Goal: Task Accomplishment & Management: Complete application form

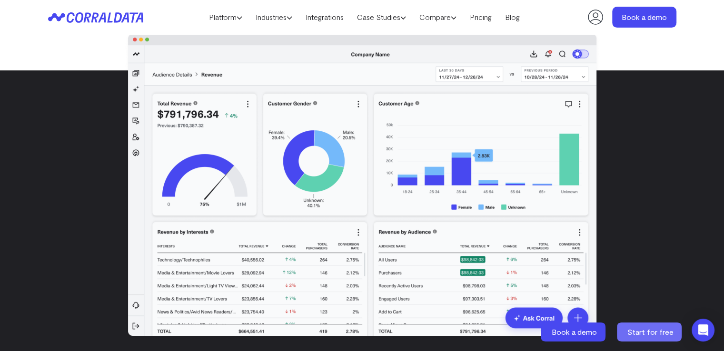
scroll to position [218, 0]
click at [652, 334] on span "Start for free" at bounding box center [650, 331] width 46 height 9
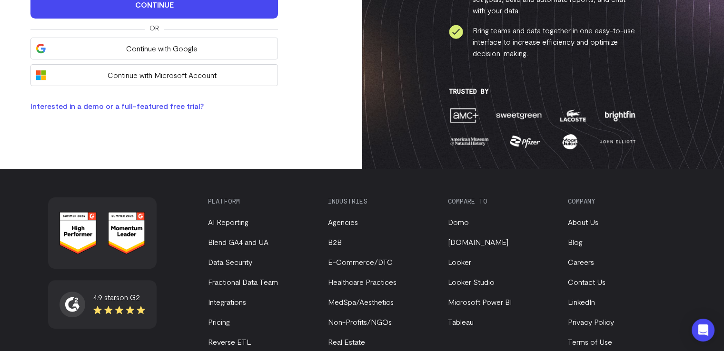
scroll to position [238, 0]
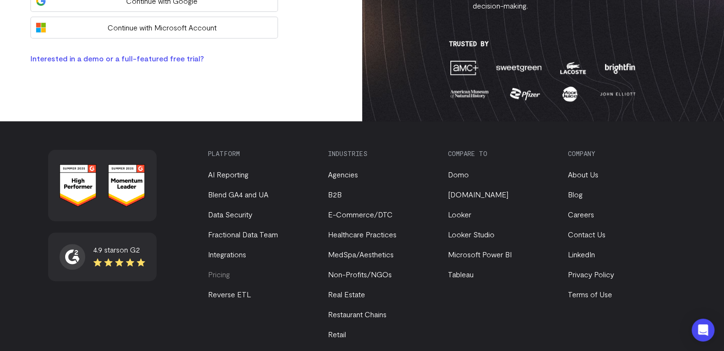
click at [223, 277] on link "Pricing" at bounding box center [219, 274] width 22 height 9
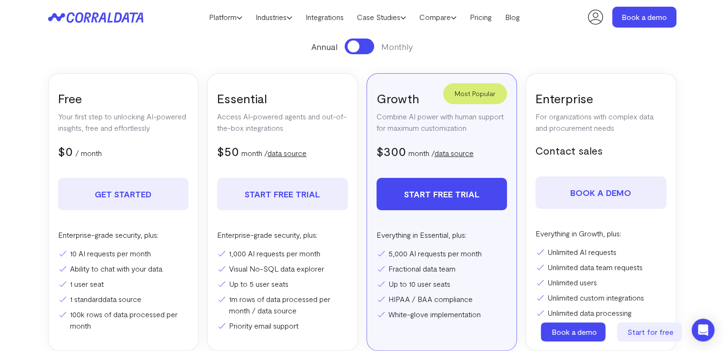
scroll to position [170, 0]
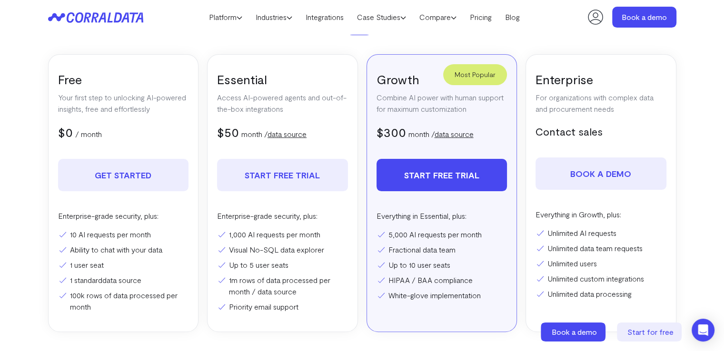
click at [444, 135] on link "data source" at bounding box center [454, 133] width 39 height 9
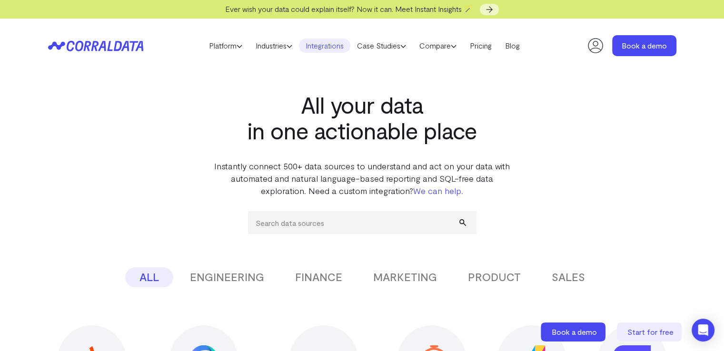
click at [417, 272] on button "MARKETING" at bounding box center [405, 278] width 92 height 20
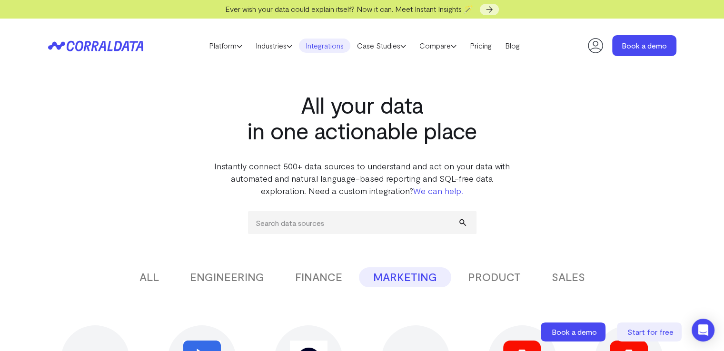
click at [416, 278] on button "MARKETING" at bounding box center [405, 278] width 92 height 20
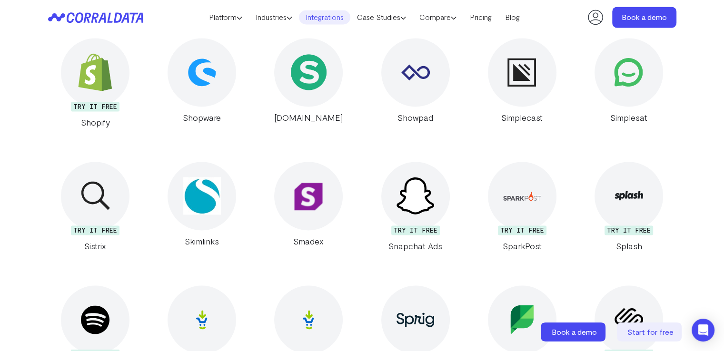
scroll to position [6987, 0]
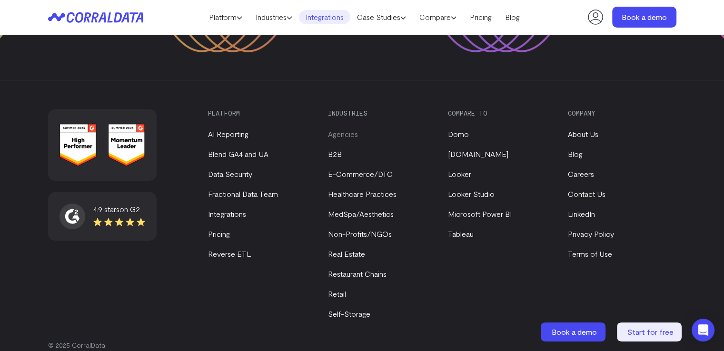
click at [337, 129] on link "Agencies" at bounding box center [343, 133] width 30 height 9
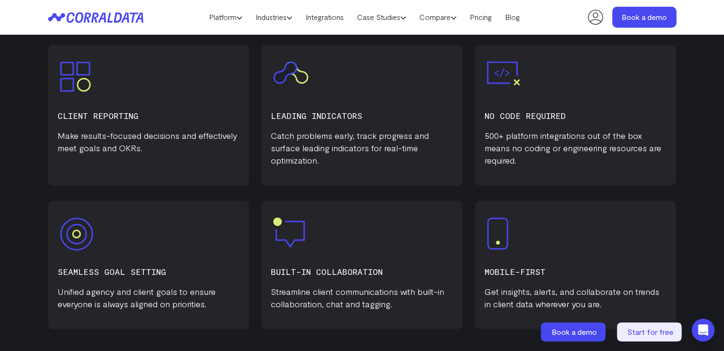
scroll to position [504, 0]
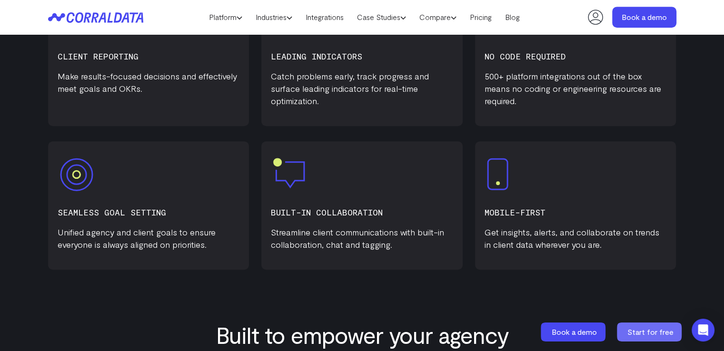
click at [657, 336] on span "Start for free" at bounding box center [650, 331] width 46 height 9
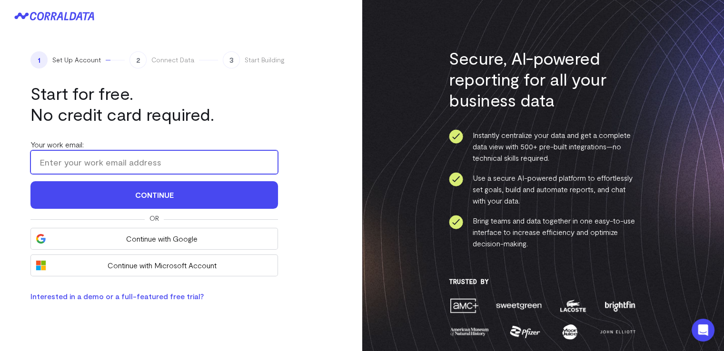
click at [117, 168] on input "Your work email:" at bounding box center [154, 162] width 248 height 24
type input "[PERSON_NAME][EMAIL_ADDRESS][DOMAIN_NAME]"
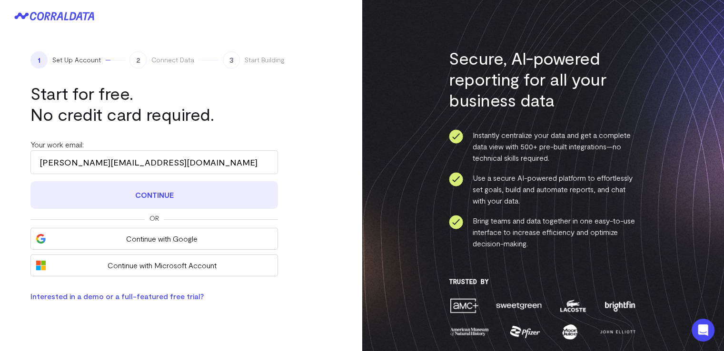
click at [115, 192] on button "Continue" at bounding box center [154, 195] width 248 height 28
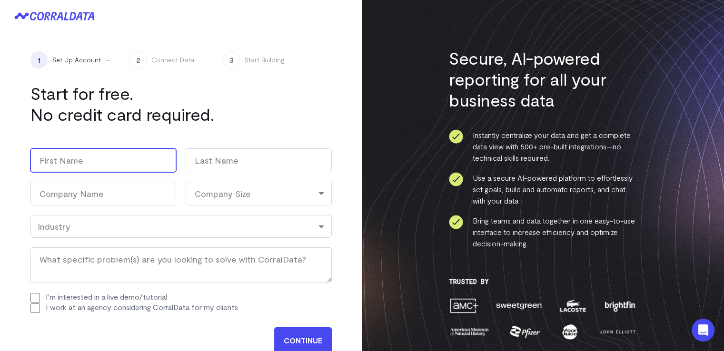
click at [110, 166] on input "First" at bounding box center [103, 161] width 146 height 24
type input "[PERSON_NAME]"
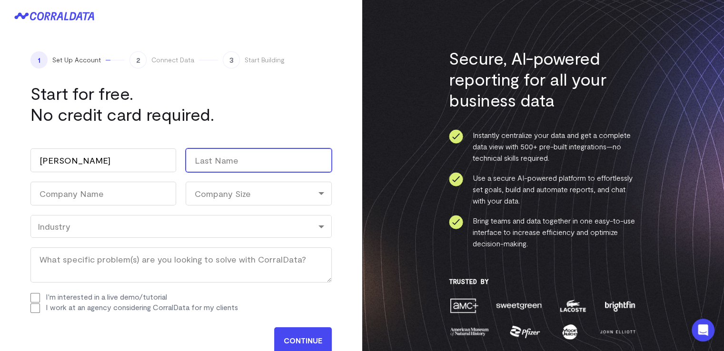
type input "[PERSON_NAME]"
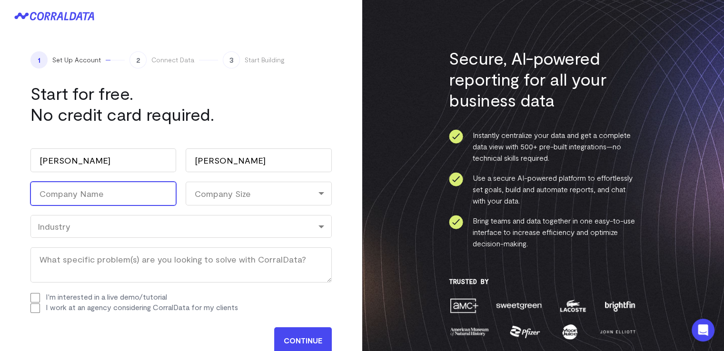
click at [111, 189] on input "Company Name (Required)" at bounding box center [103, 194] width 146 height 24
type input "301 Interactive Marketing"
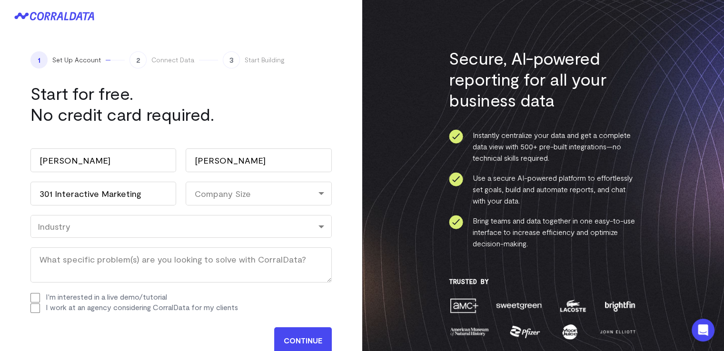
click at [207, 195] on div "Company Size" at bounding box center [259, 194] width 146 height 24
click at [208, 234] on li "1-10" at bounding box center [259, 235] width 146 height 20
select select "1-10"
click at [201, 233] on div "Industry" at bounding box center [180, 226] width 301 height 23
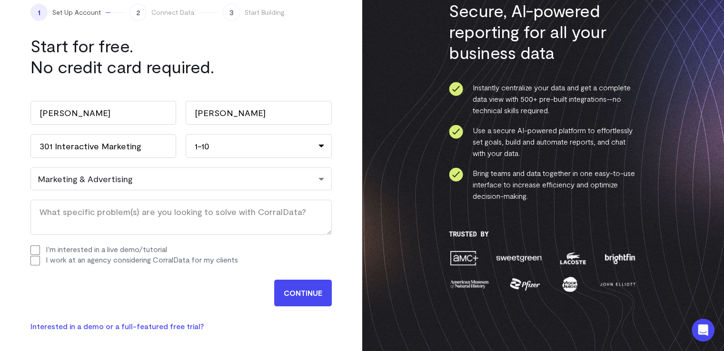
click at [65, 259] on label "I work at an agency considering CorralData for my clients" at bounding box center [142, 259] width 192 height 9
click at [40, 259] on input "I work at an agency considering CorralData for my clients" at bounding box center [35, 261] width 10 height 10
checkbox input "true"
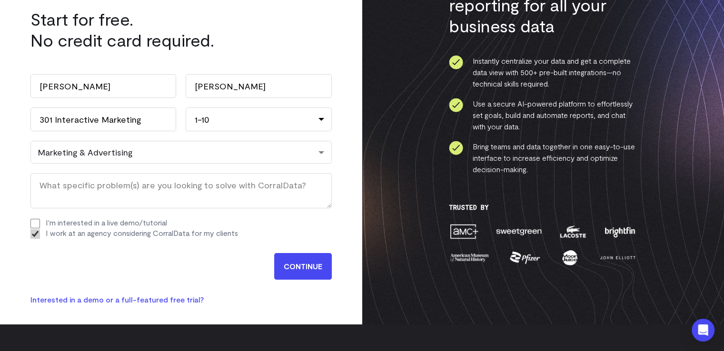
scroll to position [95, 0]
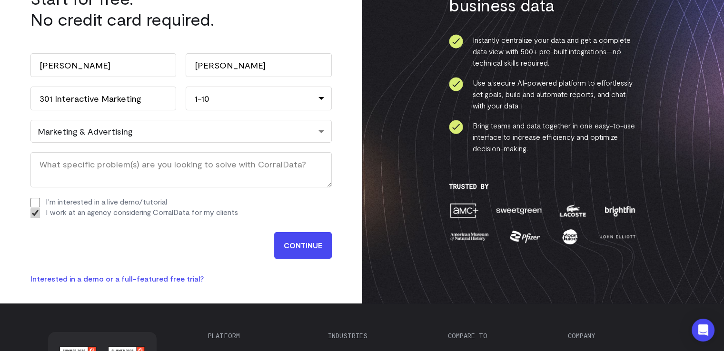
click at [289, 249] on input "CONTINUE" at bounding box center [303, 245] width 58 height 27
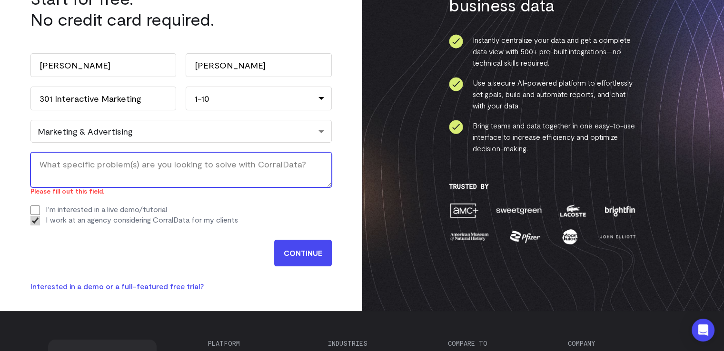
click at [70, 165] on textarea "What specific problem(s) are you looking to solve with CorralData? (Required)" at bounding box center [180, 169] width 301 height 35
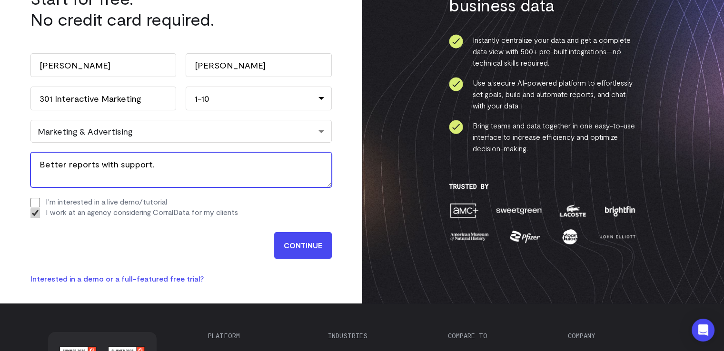
type textarea "Better reports with support."
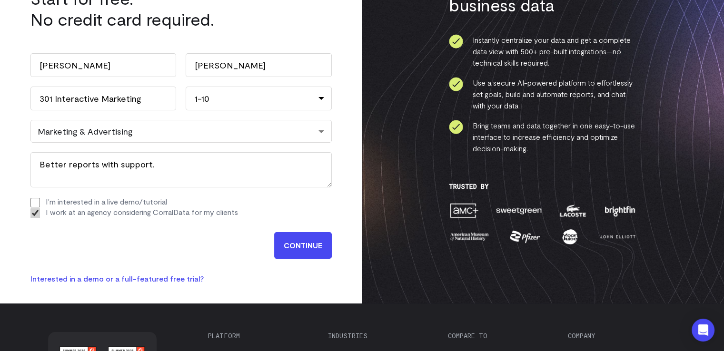
click at [289, 249] on input "CONTINUE" at bounding box center [303, 245] width 58 height 27
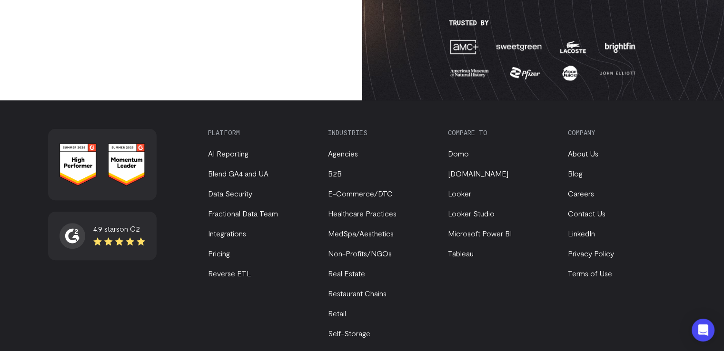
scroll to position [260, 0]
